Goal: Task Accomplishment & Management: Complete application form

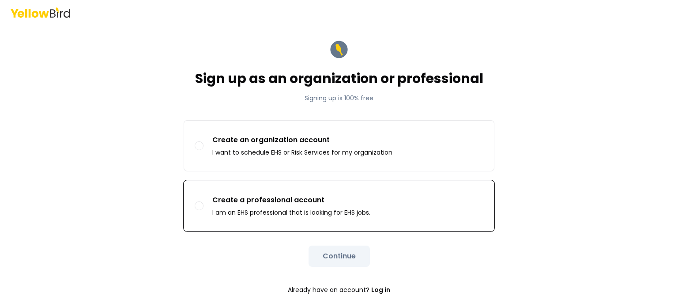
click at [270, 201] on p "Create a professional account" at bounding box center [291, 200] width 158 height 11
click at [204, 201] on button "Create a professional account I am an EHS professional that is looking for EHS …" at bounding box center [199, 205] width 9 height 9
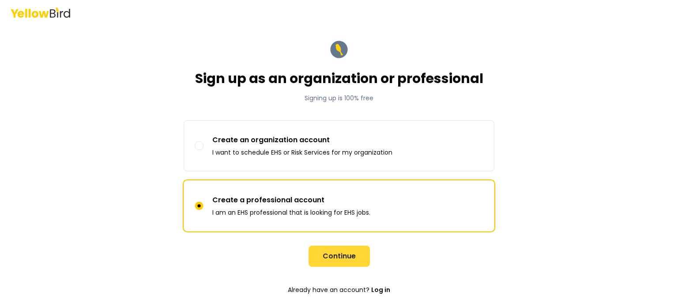
click at [326, 254] on button "Continue" at bounding box center [339, 256] width 61 height 21
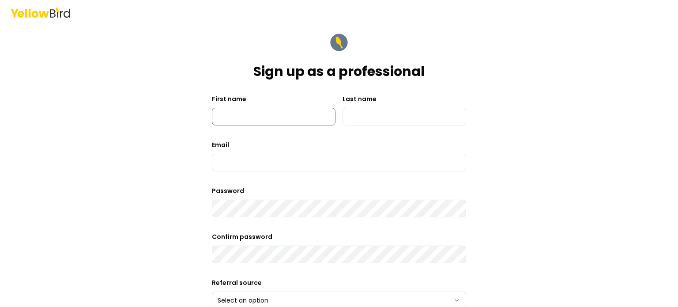
click at [267, 121] on input "First name" at bounding box center [274, 117] width 124 height 18
type input "*"
type input "******"
type input "****"
type input "*"
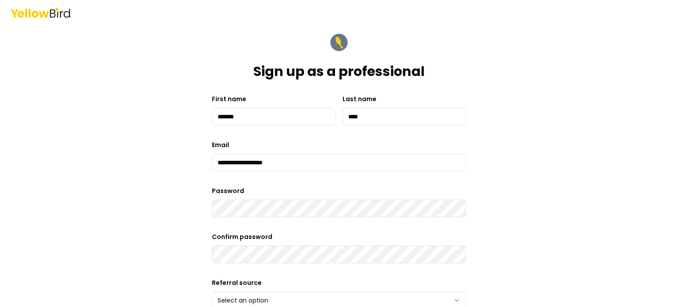
type input "**********"
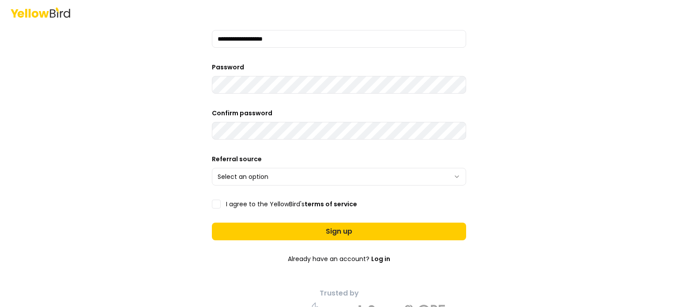
scroll to position [147, 0]
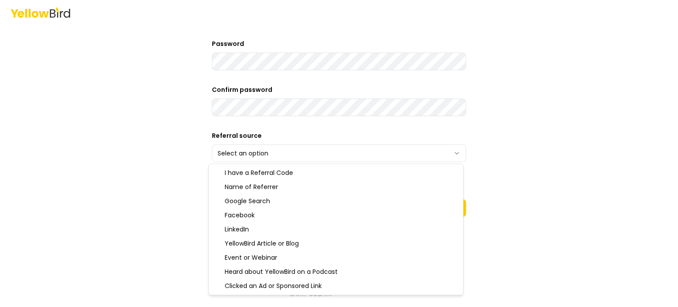
click at [454, 152] on html "**********" at bounding box center [339, 153] width 678 height 307
select select "******"
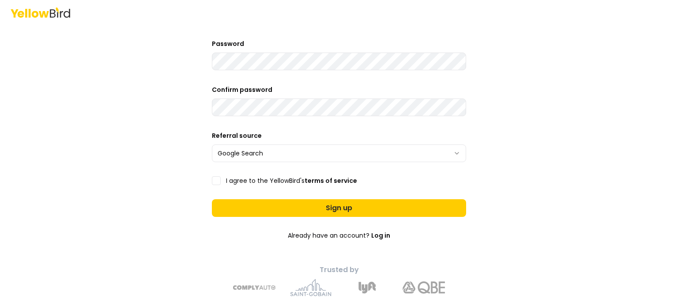
click at [213, 181] on button "I agree to the YellowBird's terms of service" at bounding box center [216, 180] width 9 height 9
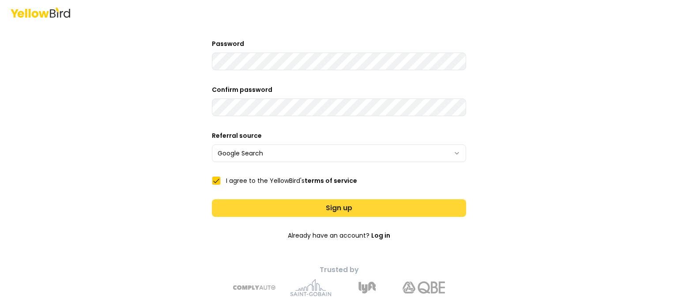
click at [241, 204] on button "Sign up" at bounding box center [339, 208] width 254 height 18
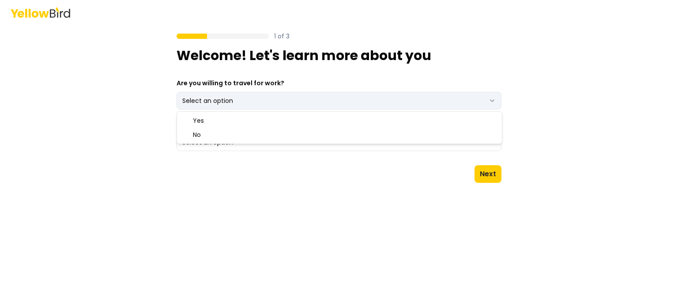
click at [496, 100] on html "1 of 3 Welcome! Let's learn more about you Are you willing to travel for work? …" at bounding box center [339, 153] width 678 height 307
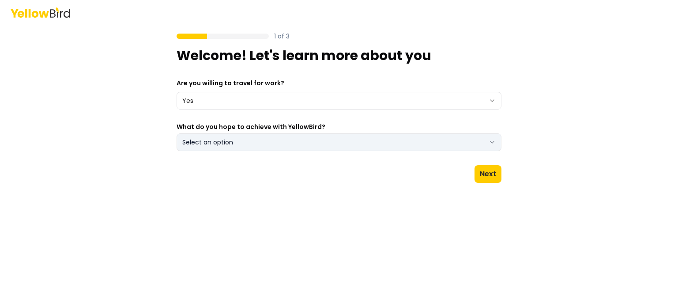
click at [493, 144] on icon "button" at bounding box center [492, 142] width 7 height 7
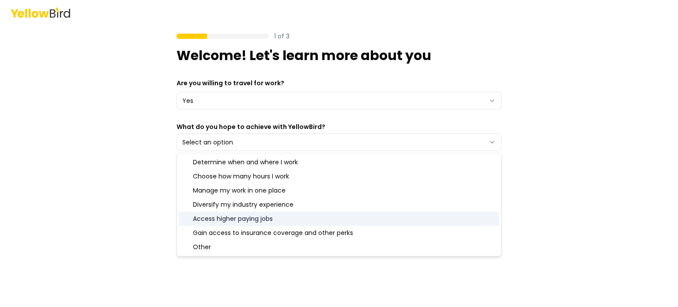
click at [316, 218] on div "Access higher paying jobs" at bounding box center [339, 219] width 321 height 14
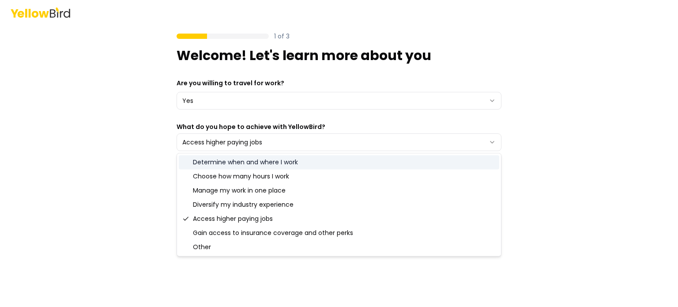
click at [264, 159] on div "Determine when and where I work" at bounding box center [339, 162] width 321 height 14
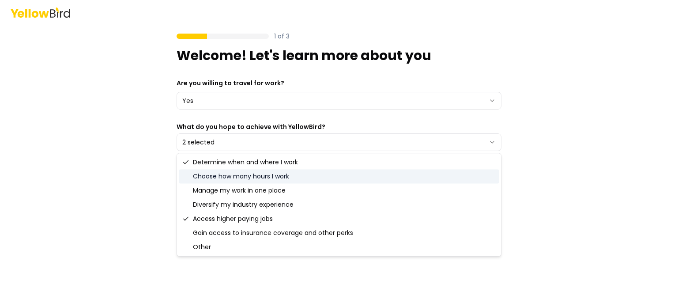
click at [209, 178] on div "Choose how many hours I work" at bounding box center [339, 176] width 321 height 14
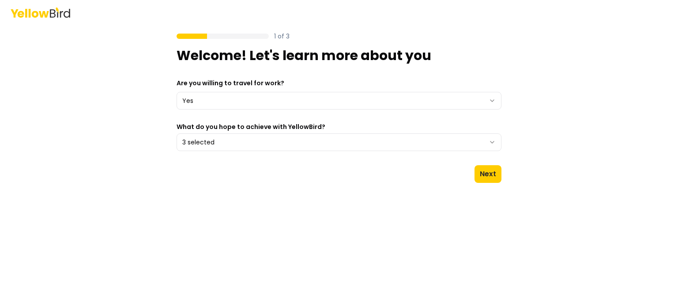
click at [671, 298] on div "1 of 3 Welcome! Let's learn more about you Are you willing to travel for work? …" at bounding box center [339, 153] width 678 height 307
click at [484, 174] on button "Next" at bounding box center [488, 174] width 27 height 18
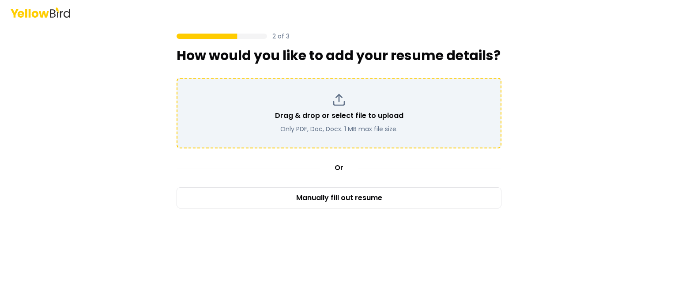
click at [336, 95] on icon at bounding box center [339, 100] width 14 height 14
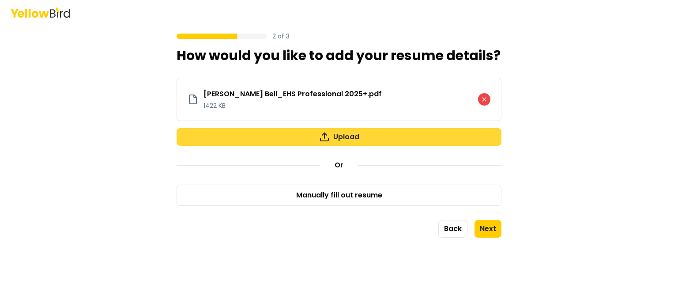
click at [355, 134] on button "Upload" at bounding box center [339, 137] width 325 height 18
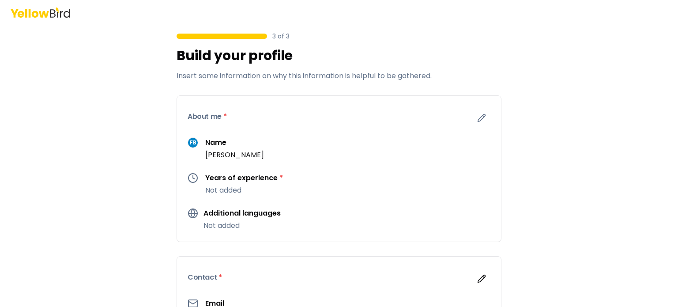
click at [257, 189] on p "Not added" at bounding box center [244, 190] width 78 height 11
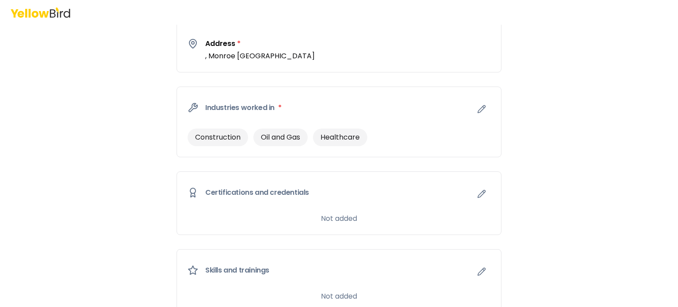
scroll to position [481, 0]
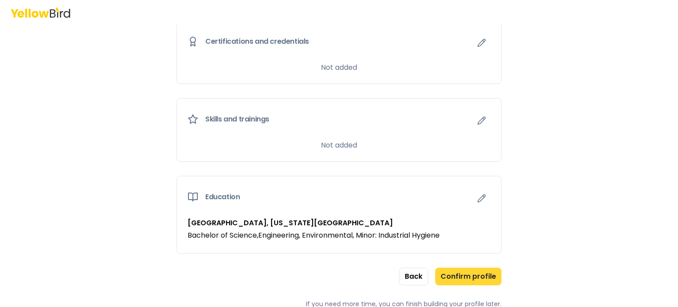
click at [473, 271] on button "Confirm profile" at bounding box center [468, 277] width 66 height 18
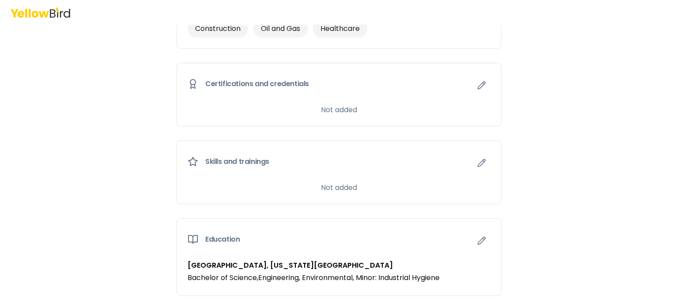
scroll to position [524, 0]
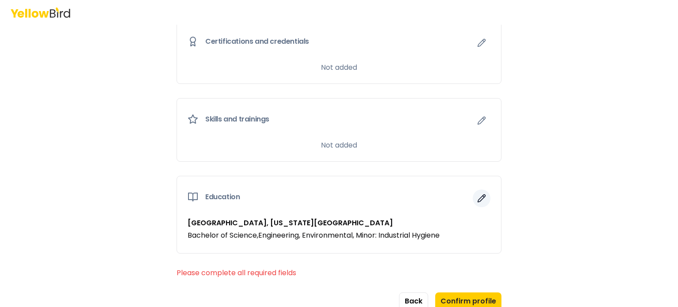
click at [480, 196] on icon "button" at bounding box center [481, 198] width 9 height 9
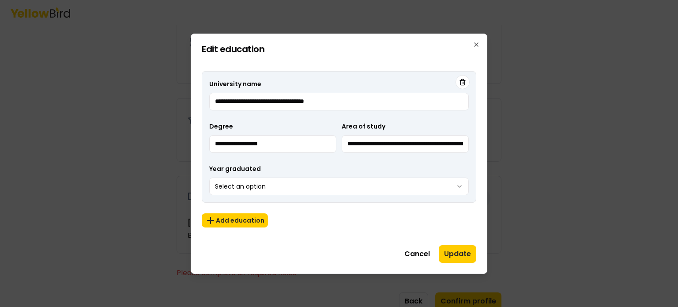
click at [480, 196] on div "**********" at bounding box center [339, 154] width 297 height 240
click at [476, 43] on icon "button" at bounding box center [476, 44] width 7 height 7
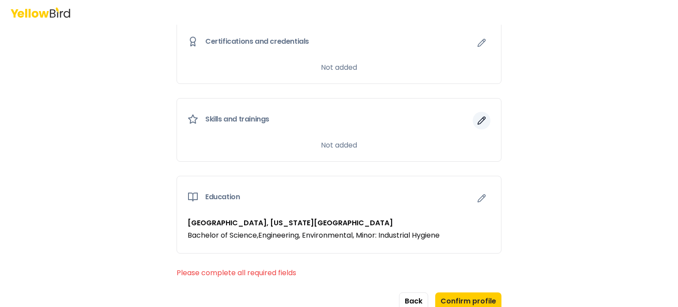
click at [477, 116] on icon "button" at bounding box center [481, 120] width 9 height 9
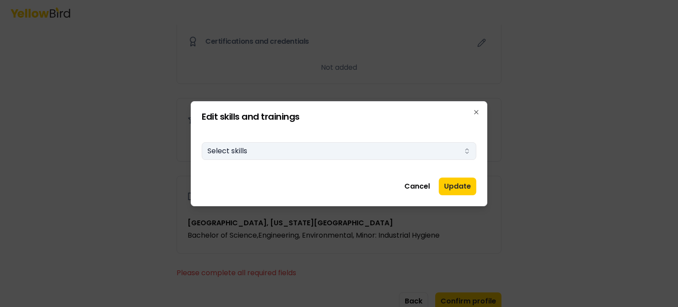
click at [469, 148] on icon "button" at bounding box center [467, 151] width 7 height 7
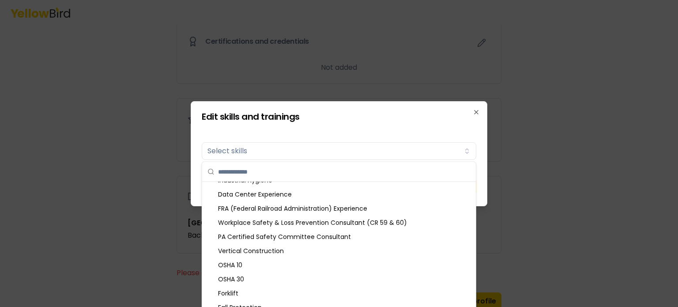
scroll to position [147, 0]
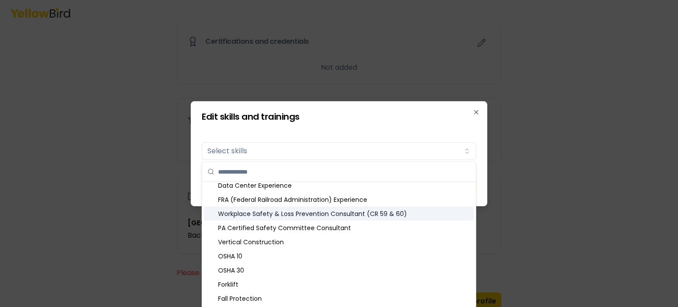
click at [367, 210] on div "Workplace Safety & Loss Prevention Consultant (CR 59 & 60)" at bounding box center [339, 214] width 270 height 14
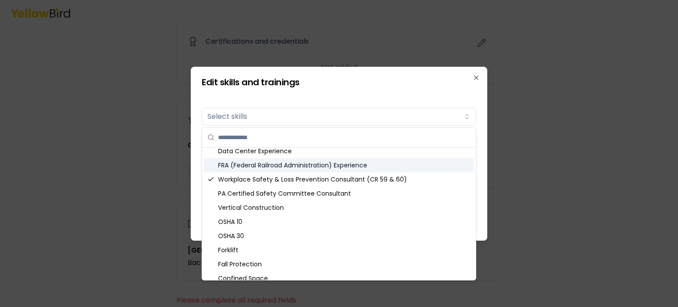
click at [294, 166] on div "FRA (Federal Railroad Administration) Experience" at bounding box center [339, 165] width 270 height 14
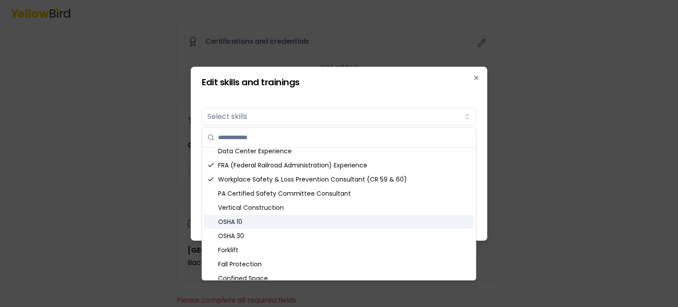
click at [235, 221] on div "OSHA 10" at bounding box center [339, 222] width 270 height 14
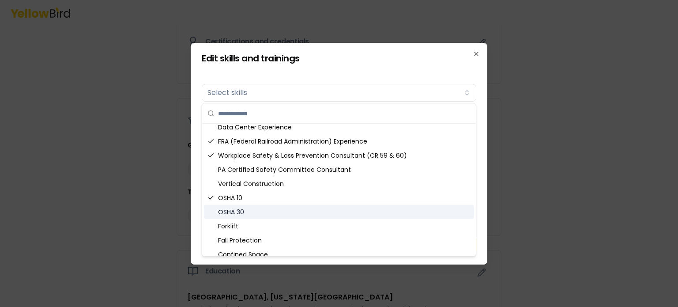
click at [237, 212] on div "OSHA 30" at bounding box center [339, 212] width 270 height 14
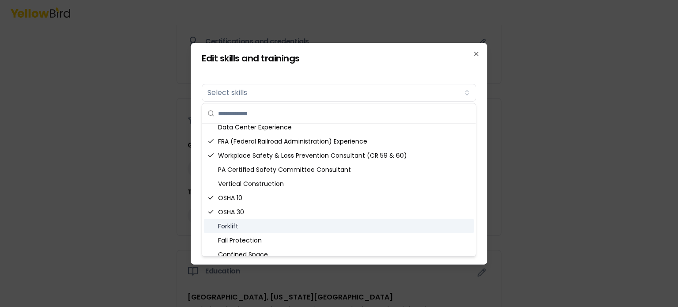
click at [236, 226] on div "Forklift" at bounding box center [339, 226] width 270 height 14
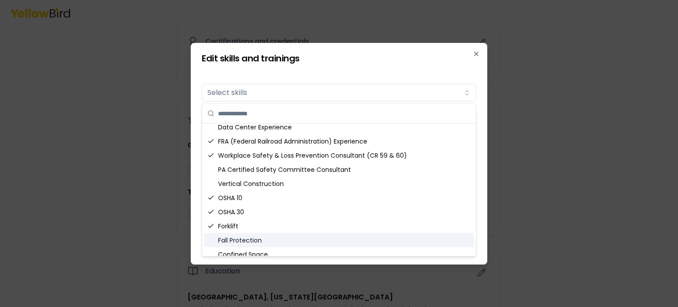
click at [237, 241] on div "Fall Protection" at bounding box center [339, 240] width 270 height 14
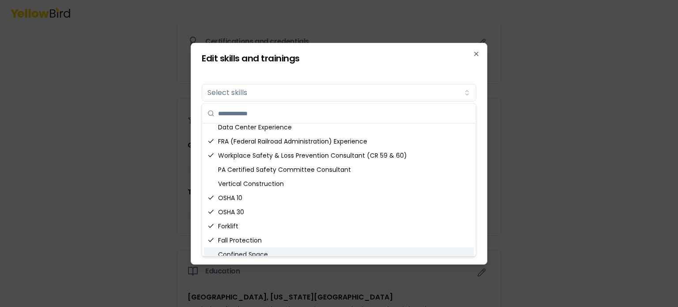
click at [238, 250] on div "Confined Space" at bounding box center [339, 254] width 270 height 14
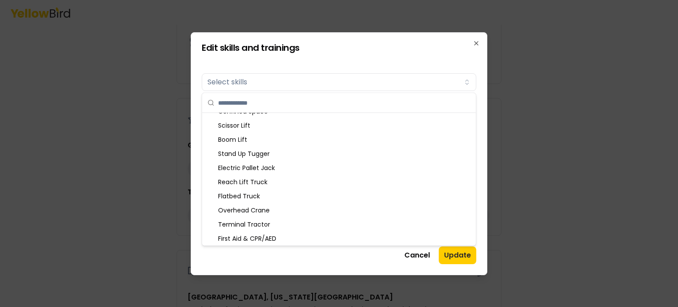
scroll to position [282, 0]
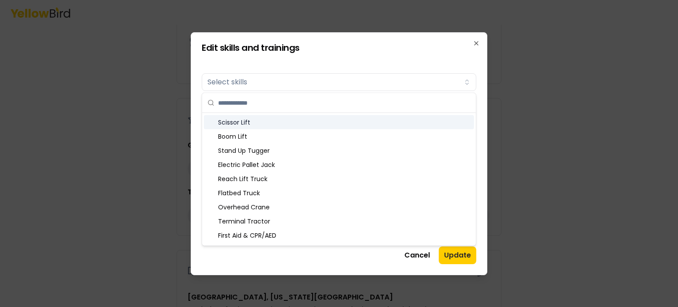
click at [231, 123] on div "Scissor Lift" at bounding box center [339, 122] width 270 height 14
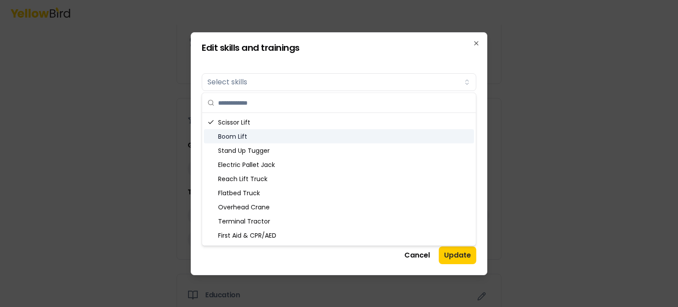
click at [230, 134] on div "Boom Lift" at bounding box center [339, 136] width 270 height 14
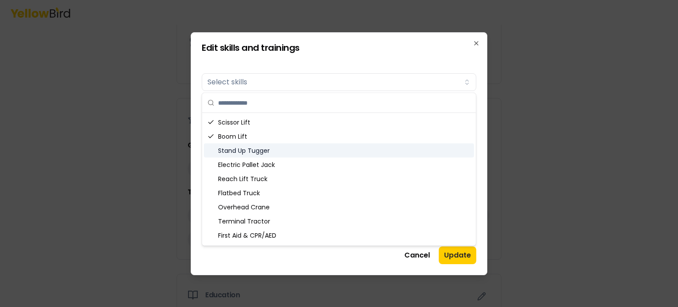
click at [232, 151] on div "Stand Up Tugger" at bounding box center [339, 151] width 270 height 14
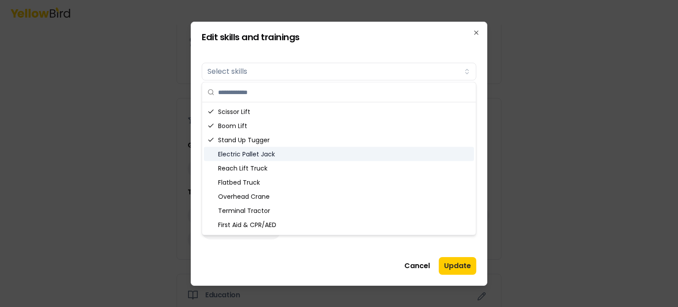
click at [232, 155] on div "Electric Pallet Jack" at bounding box center [339, 154] width 270 height 14
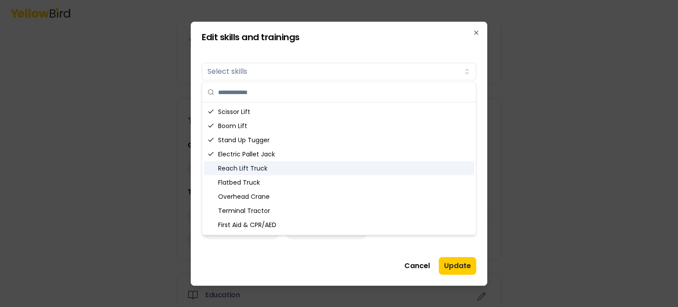
click at [224, 173] on div "Reach Lift Truck" at bounding box center [339, 168] width 270 height 14
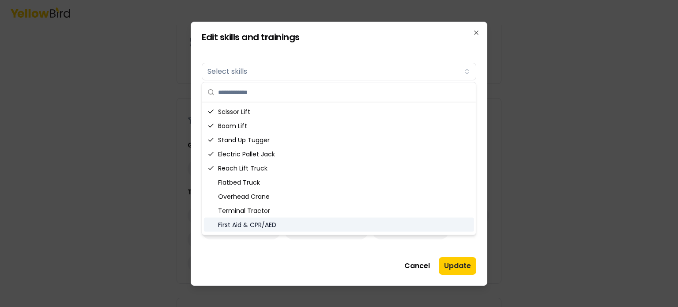
click at [238, 226] on div "First Aid & CPR/AED" at bounding box center [339, 225] width 270 height 14
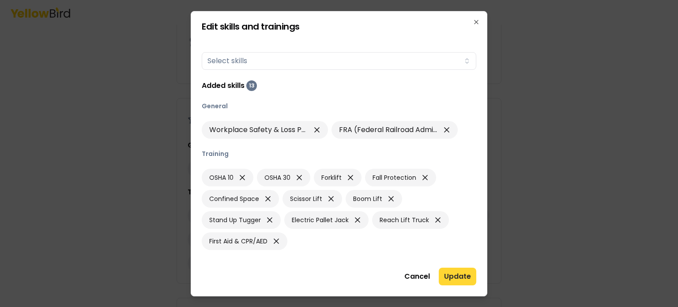
click at [450, 272] on button "Update" at bounding box center [458, 277] width 38 height 18
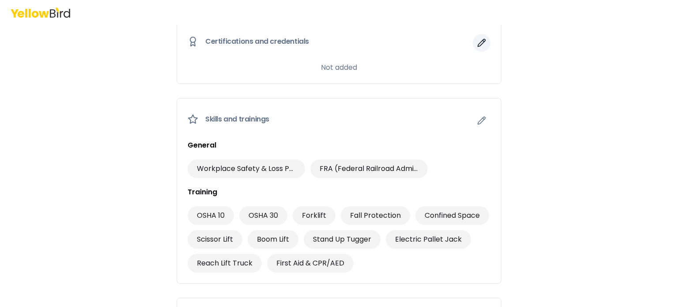
click at [477, 38] on icon "button" at bounding box center [481, 42] width 9 height 9
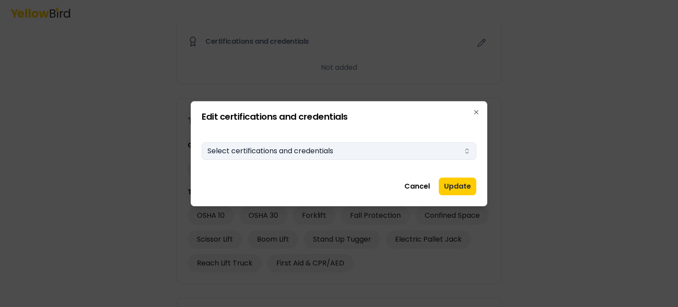
click at [470, 148] on icon "button" at bounding box center [467, 151] width 7 height 7
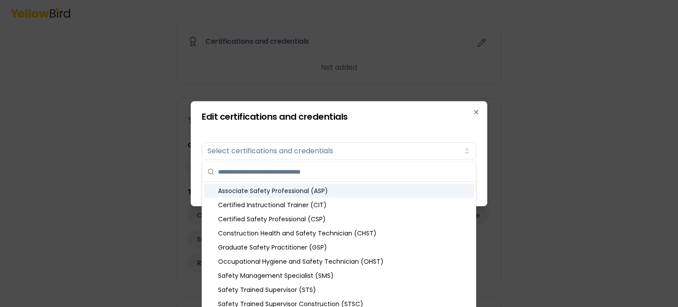
click at [270, 191] on div "Associate Safety Professional (ASP)" at bounding box center [339, 191] width 270 height 14
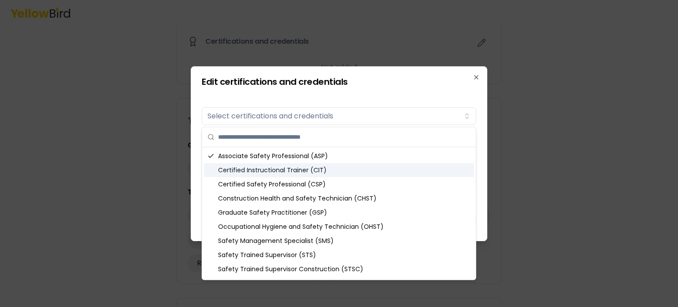
click at [266, 167] on div "Certified Instructional Trainer (CIT)" at bounding box center [339, 170] width 270 height 14
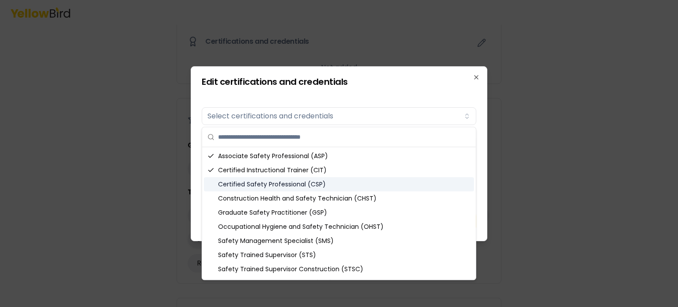
click at [265, 185] on div "Certified Safety Professional (CSP)" at bounding box center [339, 184] width 270 height 14
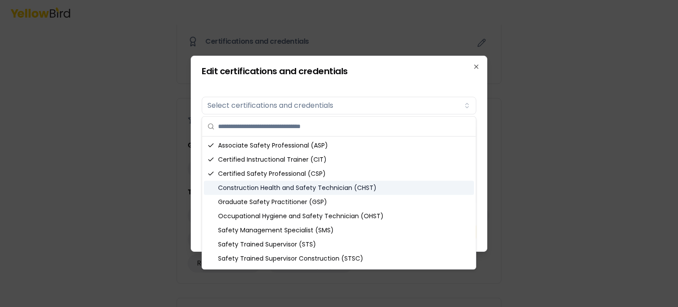
click at [265, 190] on div "Construction Health and Safety Technician (CHST)" at bounding box center [339, 188] width 270 height 14
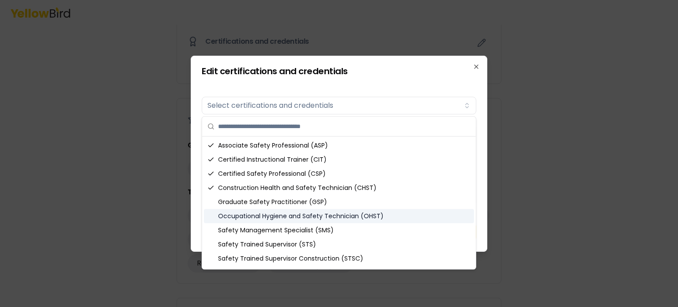
click at [272, 219] on div "Occupational Hygiene and Safety Technician (OHST)" at bounding box center [339, 216] width 270 height 14
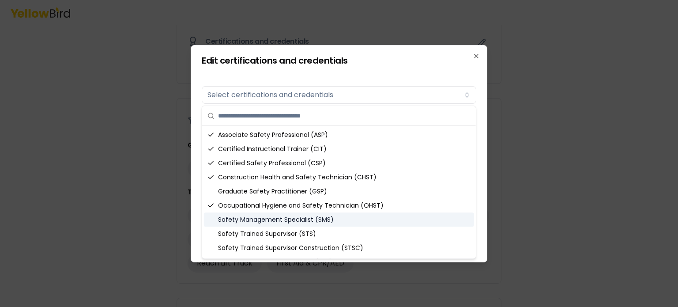
click at [270, 219] on div "Safety Management Specialist (SMS)" at bounding box center [339, 219] width 270 height 14
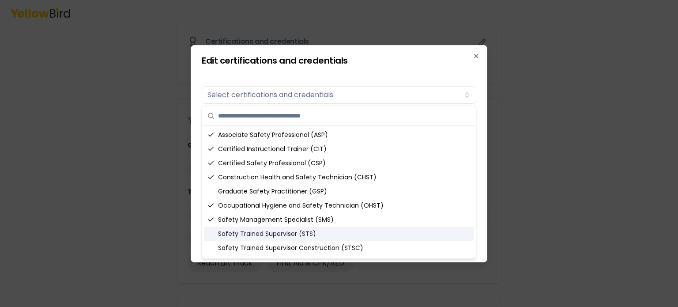
click at [276, 237] on div "Safety Trained Supervisor (STS)" at bounding box center [339, 234] width 270 height 14
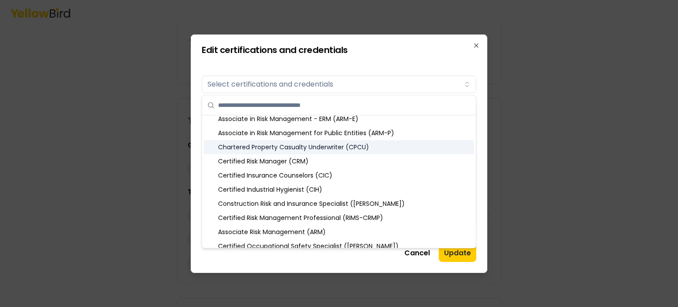
scroll to position [292, 0]
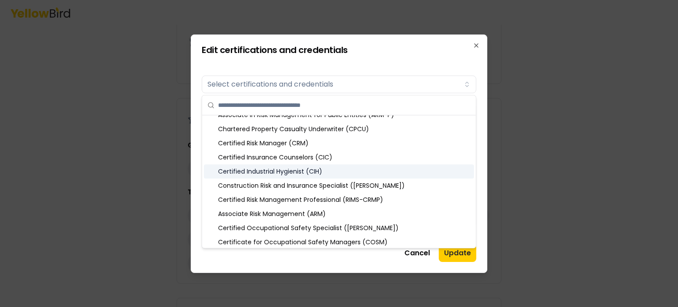
click at [336, 172] on div "Certified Industrial Hygienist (CIH)" at bounding box center [339, 171] width 270 height 14
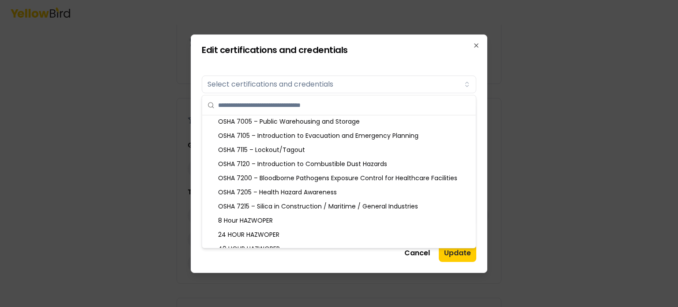
scroll to position [751, 0]
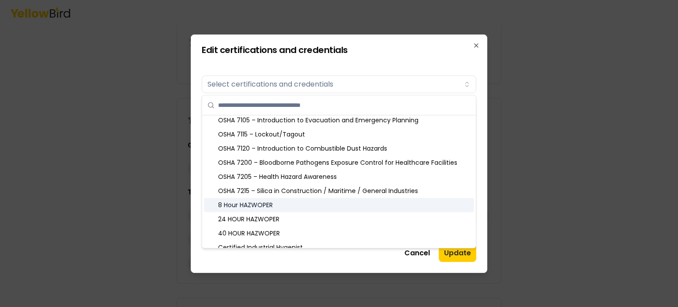
click at [284, 205] on div "8 Hour HAZWOPER" at bounding box center [339, 205] width 270 height 14
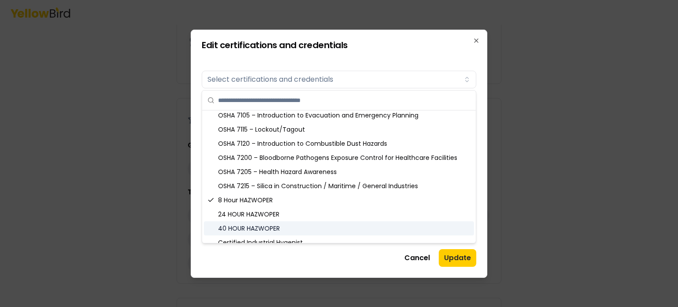
click at [271, 227] on div "40 HOUR HAZWOPER" at bounding box center [339, 228] width 270 height 14
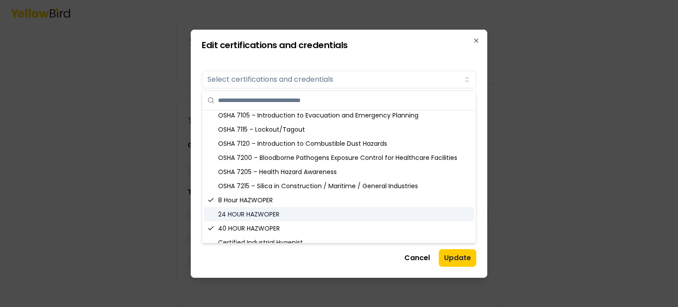
click at [267, 215] on div "24 HOUR HAZWOPER" at bounding box center [339, 214] width 270 height 14
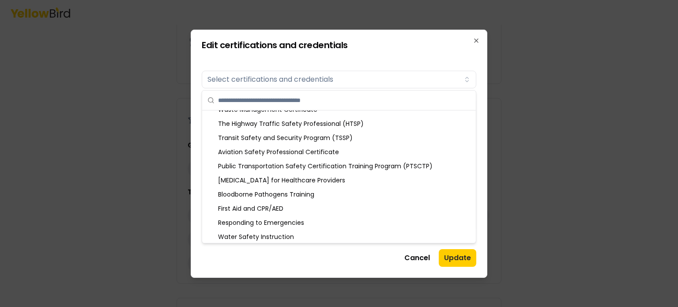
scroll to position [1099, 0]
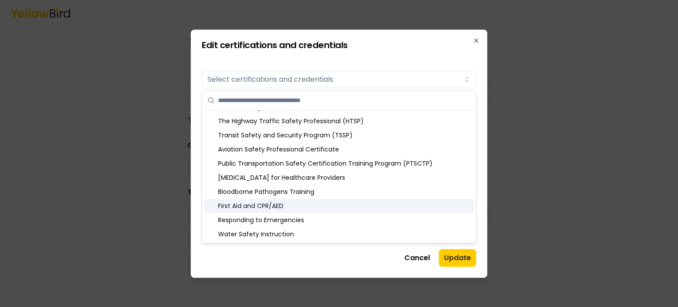
click at [281, 208] on div "First Aid and CPR/AED" at bounding box center [339, 206] width 270 height 14
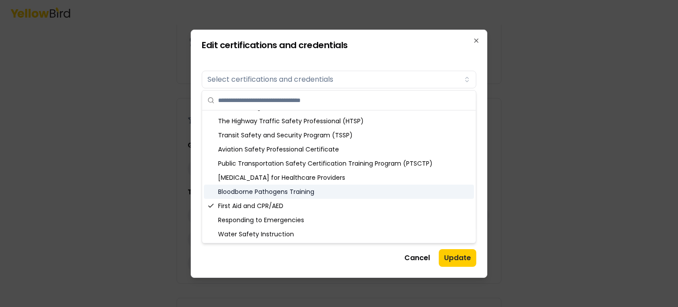
click at [279, 192] on div "Bloodborne Pathogens Training" at bounding box center [339, 192] width 270 height 14
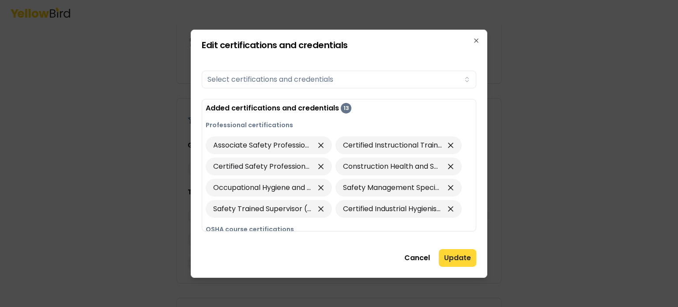
click at [445, 252] on button "Update" at bounding box center [458, 258] width 38 height 18
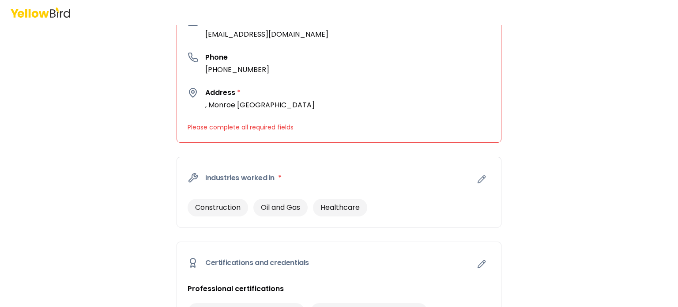
scroll to position [277, 0]
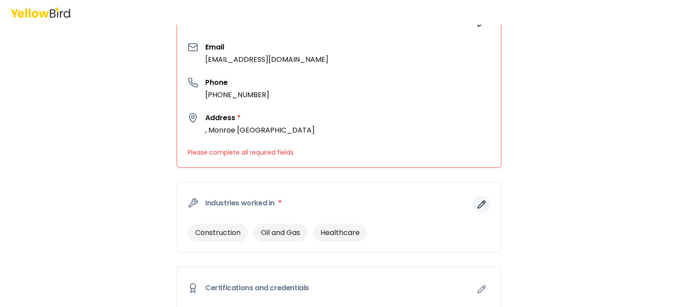
click at [477, 201] on icon "button" at bounding box center [481, 204] width 9 height 9
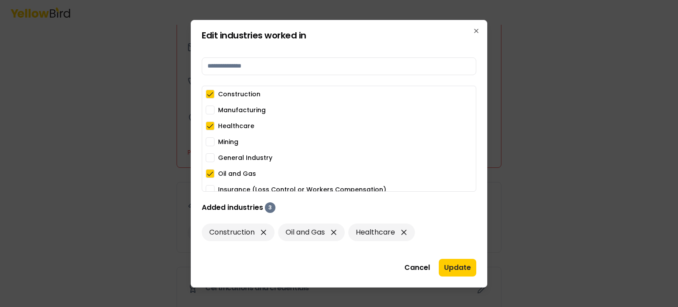
click at [212, 156] on button "General Industry" at bounding box center [210, 157] width 9 height 9
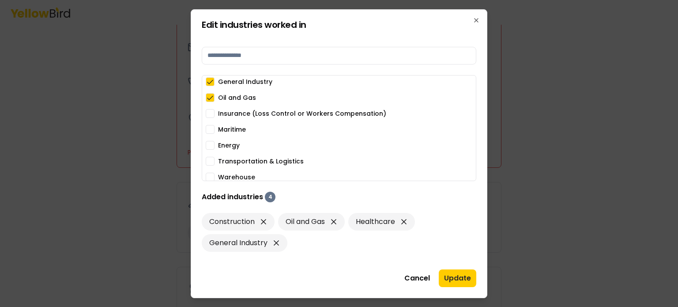
scroll to position [69, 0]
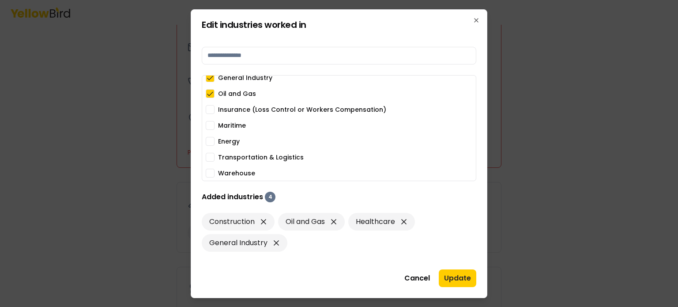
click at [210, 174] on button "Warehouse" at bounding box center [210, 173] width 9 height 9
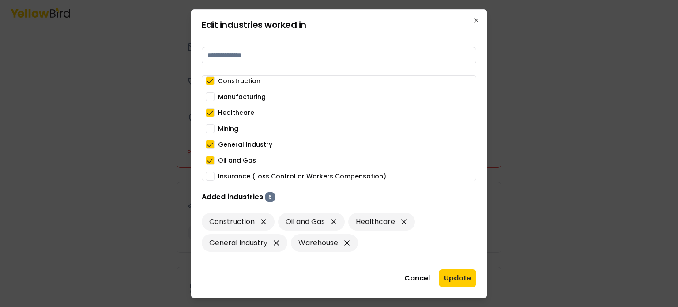
scroll to position [0, 0]
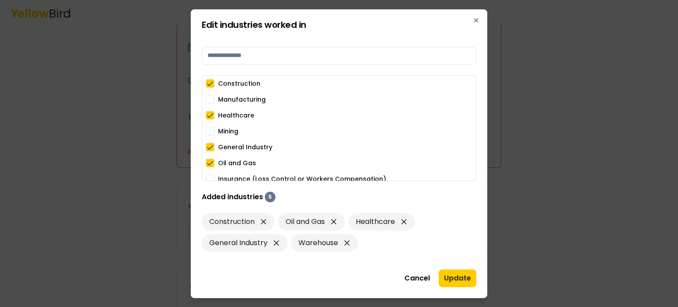
click at [210, 102] on button "Manufacturing" at bounding box center [210, 99] width 9 height 9
click at [460, 276] on button "Update" at bounding box center [458, 278] width 38 height 18
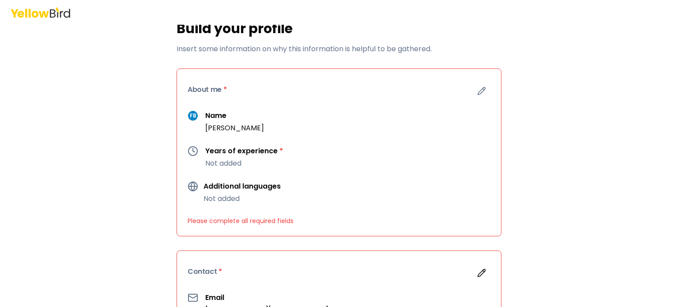
scroll to position [28, 0]
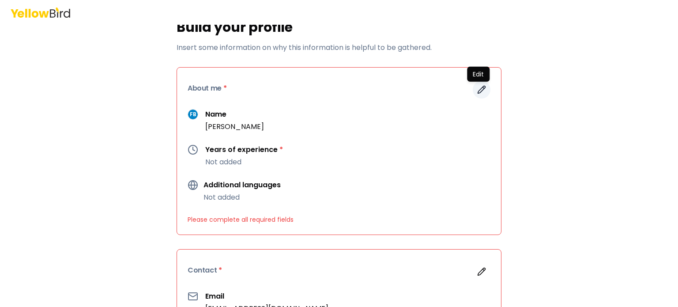
click at [477, 89] on icon "button" at bounding box center [481, 89] width 9 height 9
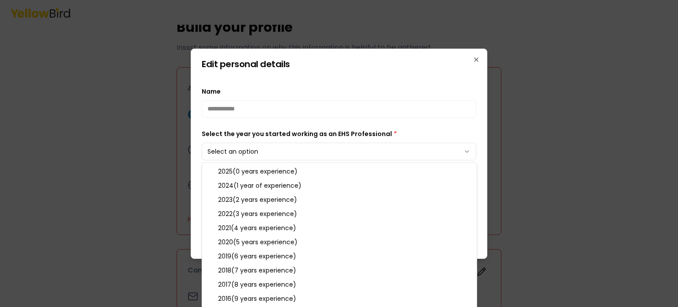
click at [465, 150] on body "3 of 3 Build your profile Insert some information on why this information is he…" at bounding box center [339, 153] width 678 height 307
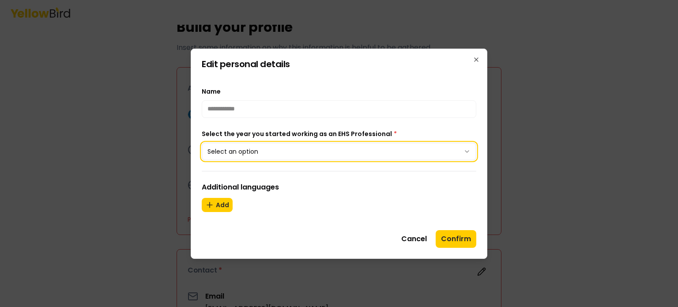
drag, startPoint x: 677, startPoint y: 65, endPoint x: 675, endPoint y: 84, distance: 19.1
click at [675, 84] on div at bounding box center [339, 153] width 678 height 307
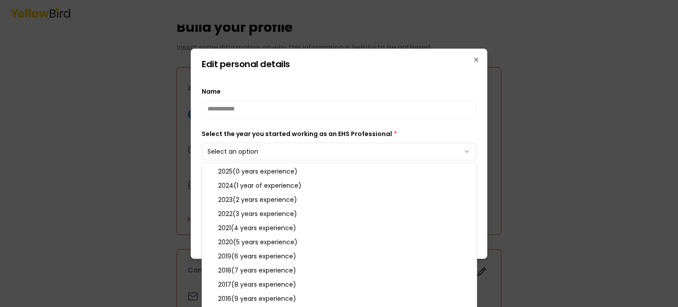
click at [466, 148] on body "3 of 3 Build your profile Insert some information on why this information is he…" at bounding box center [339, 153] width 678 height 307
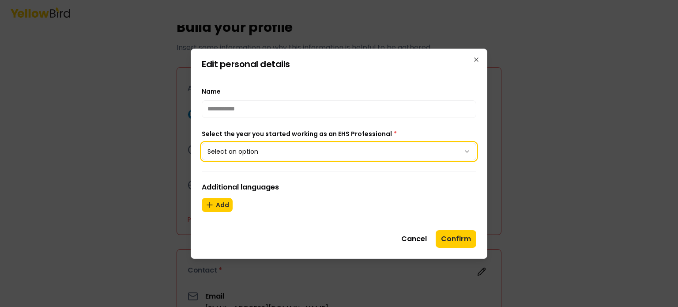
drag, startPoint x: 674, startPoint y: 59, endPoint x: 668, endPoint y: 100, distance: 42.0
click at [668, 100] on div at bounding box center [339, 153] width 678 height 307
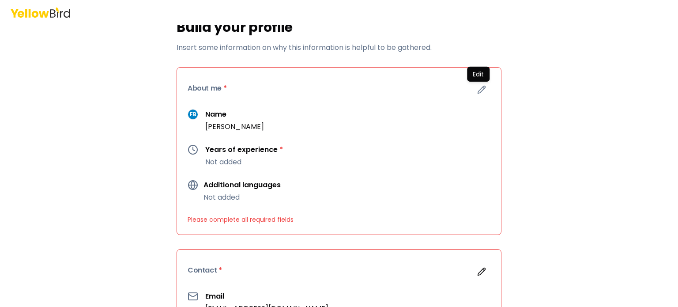
drag, startPoint x: 668, startPoint y: 100, endPoint x: 623, endPoint y: 102, distance: 45.1
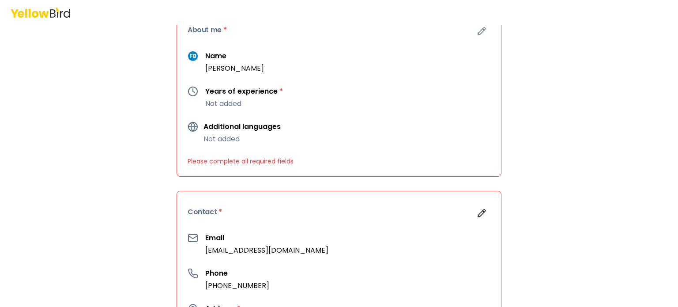
scroll to position [79, 0]
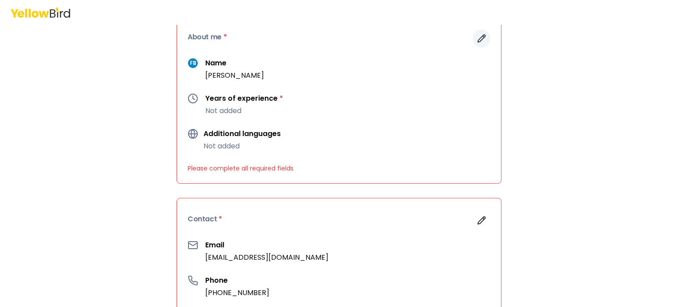
click at [478, 38] on icon "button" at bounding box center [481, 38] width 9 height 9
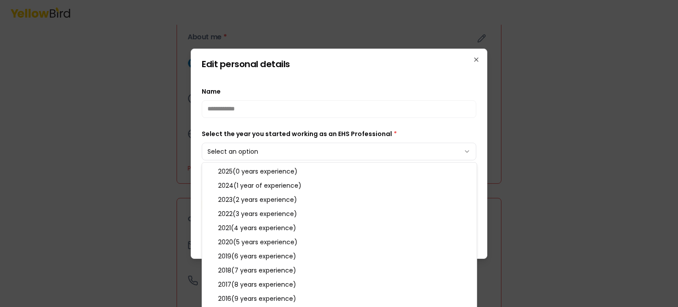
click at [468, 148] on body "3 of 3 Build your profile Insert some information on why this information is he…" at bounding box center [339, 153] width 678 height 307
drag, startPoint x: 315, startPoint y: 280, endPoint x: 294, endPoint y: 295, distance: 26.0
click at [470, 153] on body "3 of 3 Build your profile Insert some information on why this information is he…" at bounding box center [339, 153] width 678 height 307
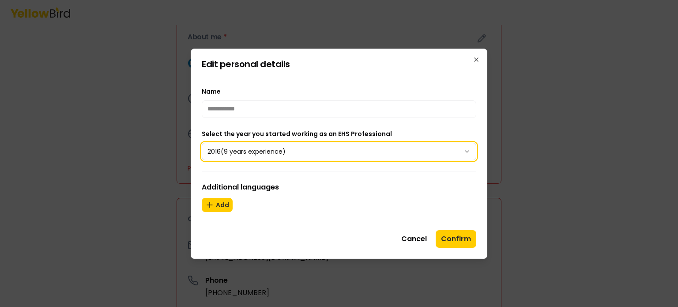
click at [576, 86] on div at bounding box center [339, 153] width 678 height 307
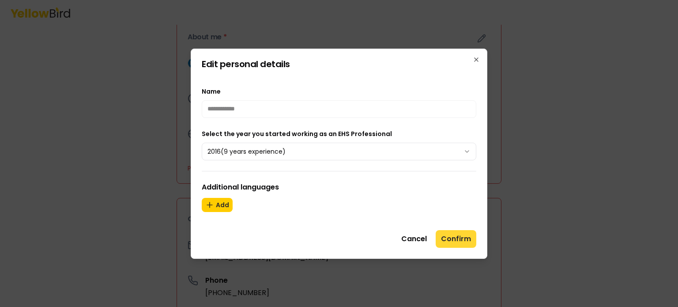
click at [461, 237] on button "Confirm" at bounding box center [456, 239] width 41 height 18
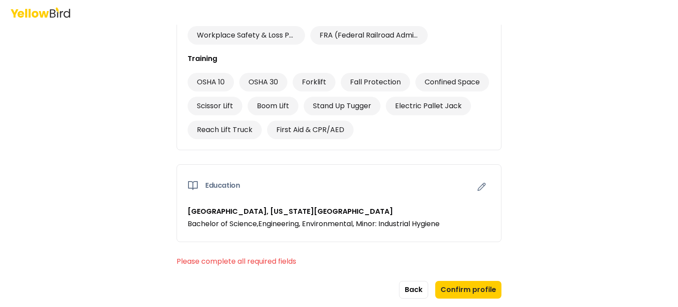
scroll to position [863, 0]
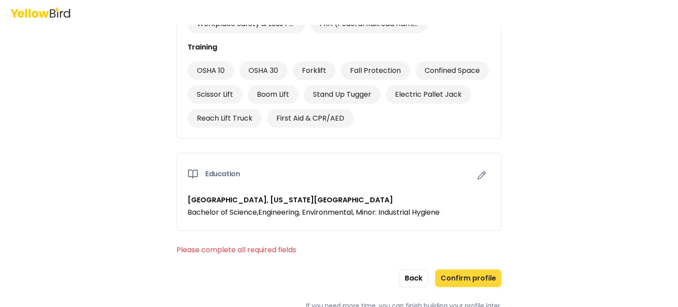
click at [477, 274] on button "Confirm profile" at bounding box center [468, 278] width 66 height 18
click at [480, 171] on icon "button" at bounding box center [481, 175] width 9 height 9
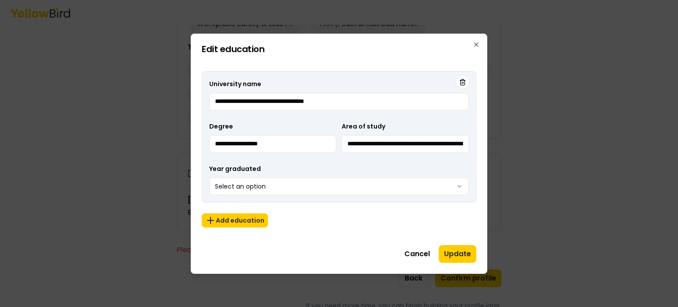
click at [460, 189] on body "3 of 3 Build your profile Insert some information on why this information is he…" at bounding box center [339, 153] width 678 height 307
click at [459, 253] on button "Update" at bounding box center [458, 254] width 38 height 18
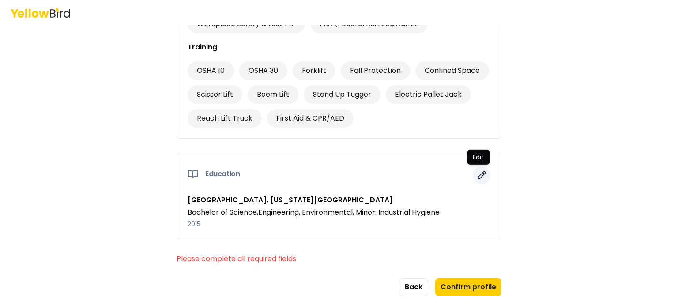
click at [482, 171] on icon "button" at bounding box center [481, 175] width 9 height 9
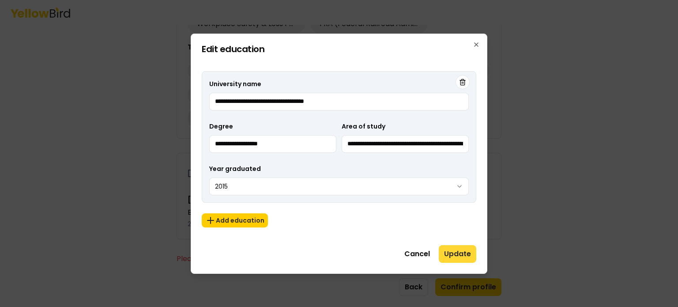
click at [459, 254] on button "Update" at bounding box center [458, 254] width 38 height 18
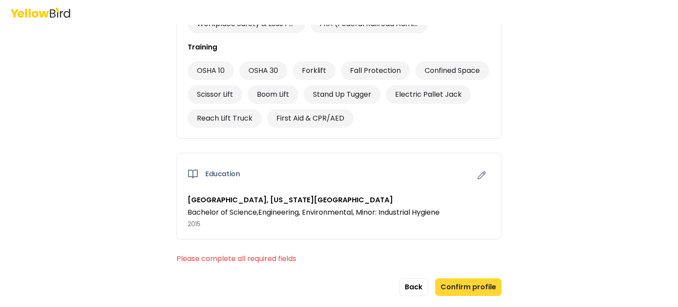
click at [466, 282] on button "Confirm profile" at bounding box center [468, 287] width 66 height 18
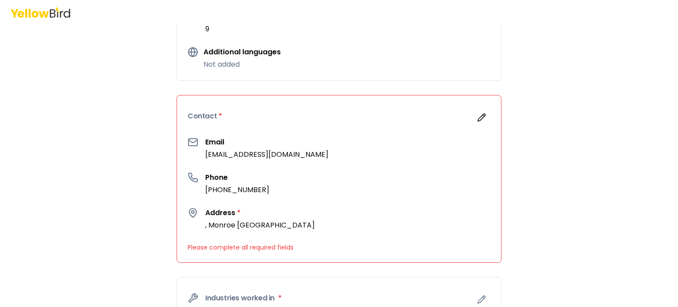
scroll to position [157, 0]
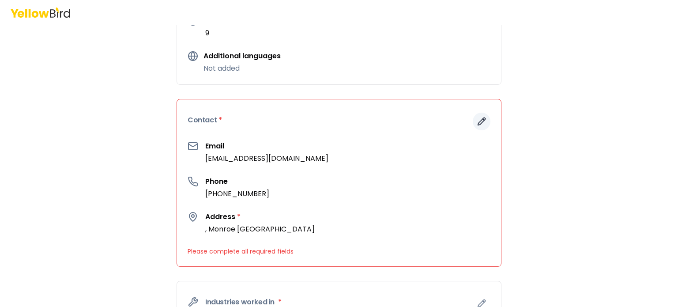
click at [477, 125] on icon "button" at bounding box center [481, 121] width 9 height 9
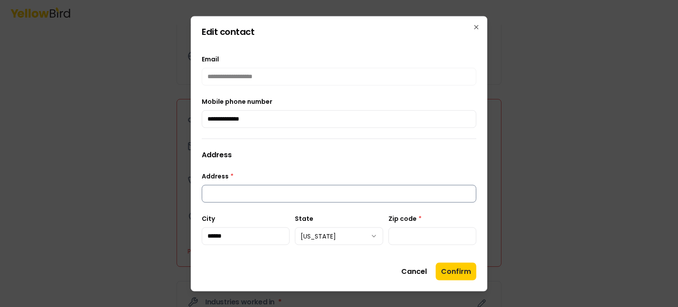
click at [219, 190] on input "Address *" at bounding box center [339, 194] width 275 height 18
type input "**********"
click at [440, 238] on input "Zip code *" at bounding box center [433, 236] width 88 height 18
type input "*****"
click at [459, 268] on button "Confirm" at bounding box center [456, 271] width 41 height 18
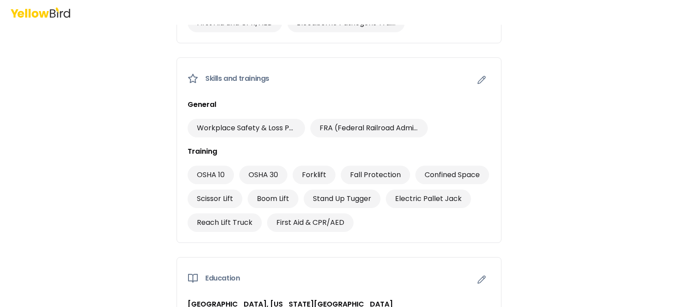
scroll to position [826, 0]
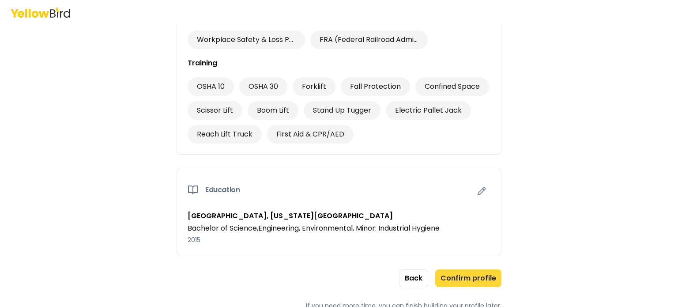
click at [478, 276] on button "Confirm profile" at bounding box center [468, 278] width 66 height 18
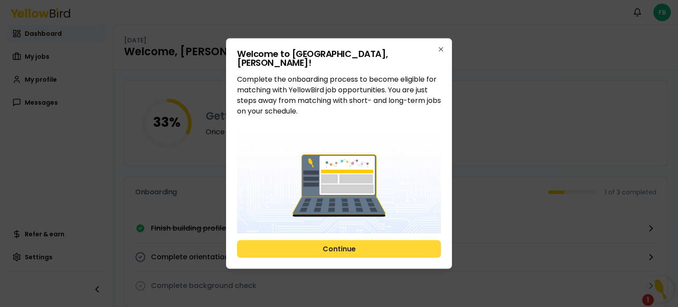
click at [360, 249] on button "Continue" at bounding box center [339, 249] width 204 height 18
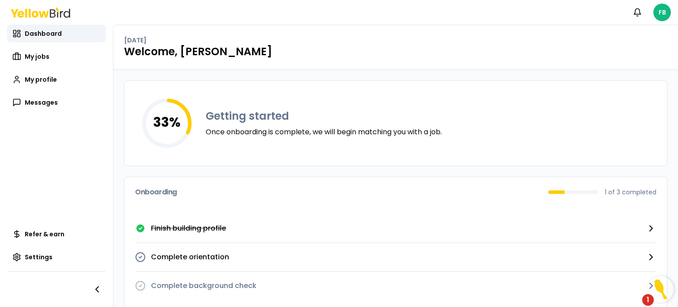
scroll to position [10, 0]
